Goal: Connect with others: Connect with others

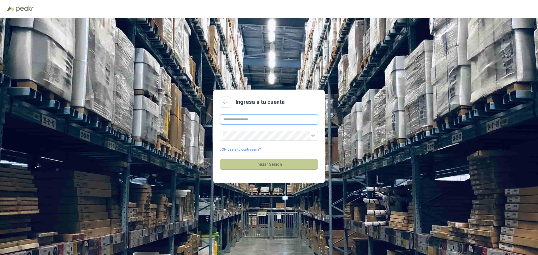
type input "**********"
click at [258, 167] on button "Iniciar Sesión" at bounding box center [269, 164] width 98 height 11
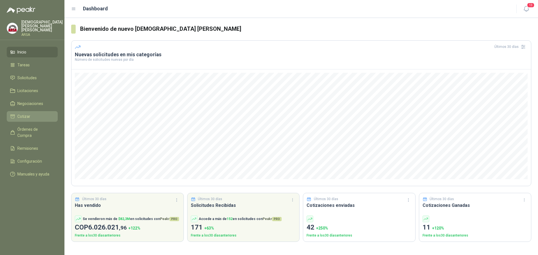
click at [24, 118] on span "Cotizar" at bounding box center [23, 116] width 13 height 6
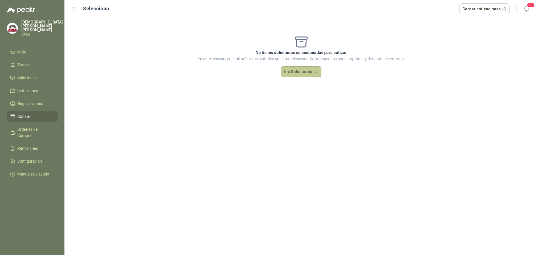
click at [296, 73] on button "Ir a Solicitudes" at bounding box center [301, 71] width 40 height 11
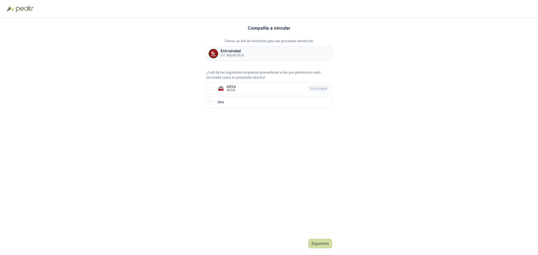
click at [231, 51] on p "Estrumetal" at bounding box center [233, 51] width 24 height 4
click at [210, 86] on label "ARSA ARSA Vinculada" at bounding box center [269, 89] width 126 height 12
click at [322, 236] on div "Compañía a vincular Tienes un link de invitación para ser proveedor directo de:…" at bounding box center [269, 136] width 126 height 237
click at [322, 242] on button "Ingresar" at bounding box center [321, 244] width 22 height 10
